Goal: Entertainment & Leisure: Consume media (video, audio)

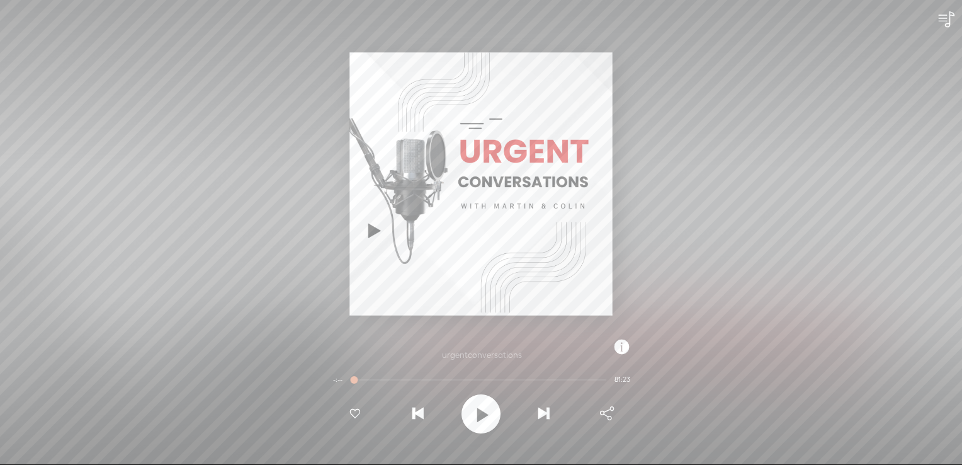
click at [371, 376] on div at bounding box center [480, 379] width 267 height 19
click at [472, 410] on div at bounding box center [480, 413] width 39 height 39
click at [624, 345] on t at bounding box center [621, 346] width 14 height 25
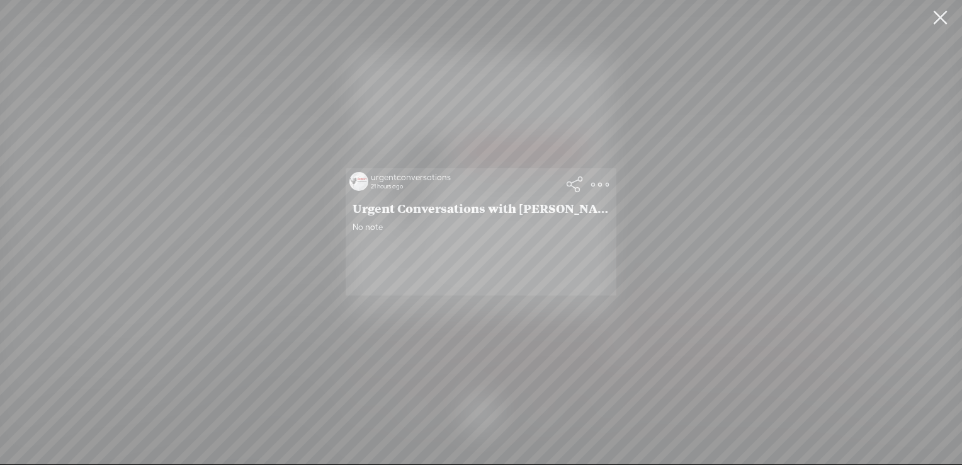
click at [624, 345] on div "urgentconversations 21 hours ago Urgent Conversations with [PERSON_NAME] and [P…" at bounding box center [481, 232] width 962 height 464
click at [538, 130] on div "urgentconversations 21 hours ago Urgent Conversations with [PERSON_NAME] and [P…" at bounding box center [481, 232] width 962 height 464
click at [602, 187] on t at bounding box center [600, 185] width 18 height 18
click at [302, 127] on div "urgentconversations 21 hours ago Urgent Conversations with [PERSON_NAME] and [P…" at bounding box center [481, 232] width 962 height 464
click at [574, 181] on t at bounding box center [575, 185] width 18 height 18
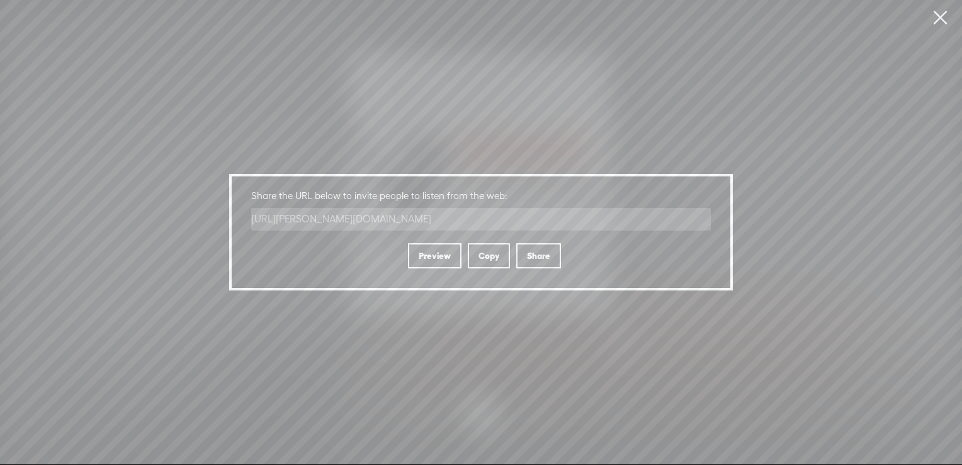
click at [614, 96] on div "Share a link to invite people to listen on the web Share the URL below to invit…" at bounding box center [481, 232] width 962 height 464
click at [937, 15] on link at bounding box center [939, 17] width 31 height 35
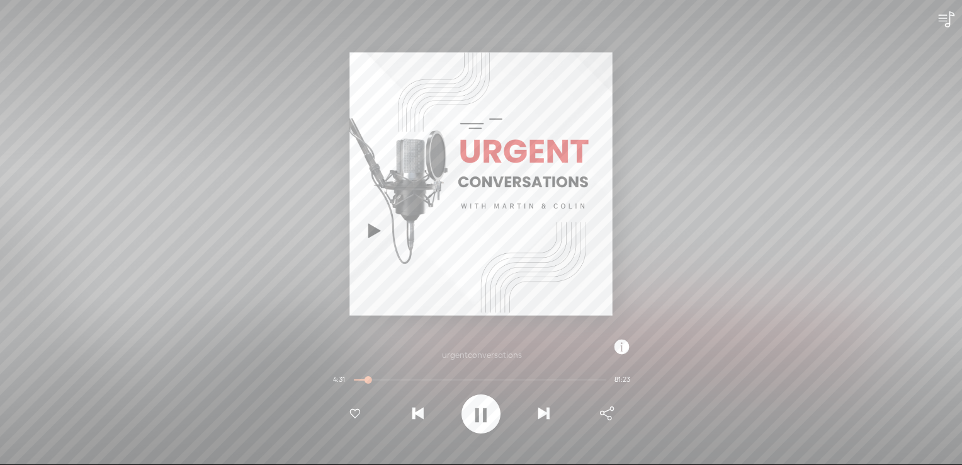
click at [376, 381] on div at bounding box center [368, 380] width 29 height 29
drag, startPoint x: 369, startPoint y: 378, endPoint x: 381, endPoint y: 377, distance: 12.7
click at [381, 377] on div at bounding box center [382, 380] width 29 height 29
drag, startPoint x: 383, startPoint y: 378, endPoint x: 390, endPoint y: 379, distance: 7.7
click at [390, 379] on div at bounding box center [390, 380] width 29 height 29
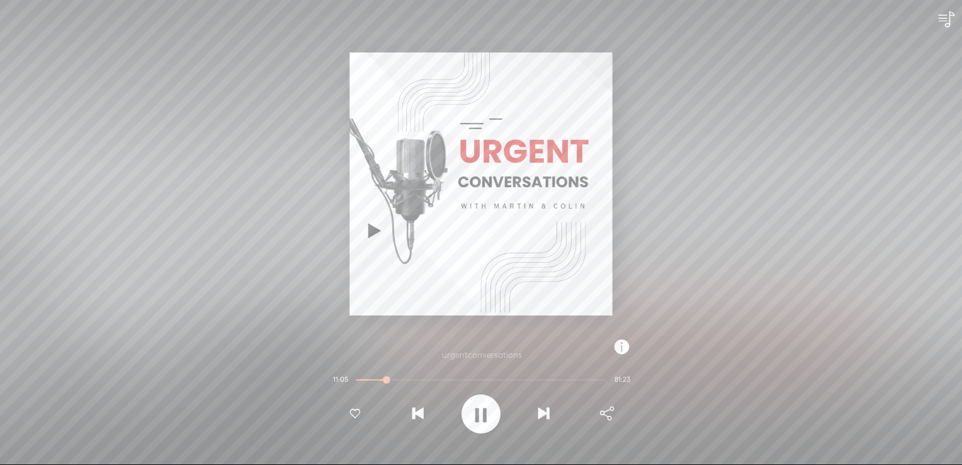
click at [387, 380] on div at bounding box center [387, 380] width 29 height 29
